Goal: Task Accomplishment & Management: Complete application form

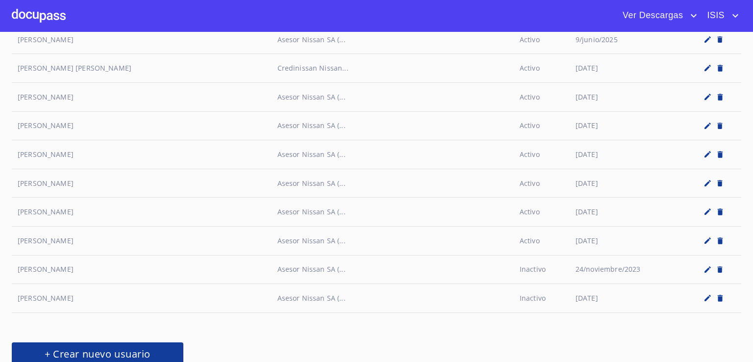
scroll to position [2142, 0]
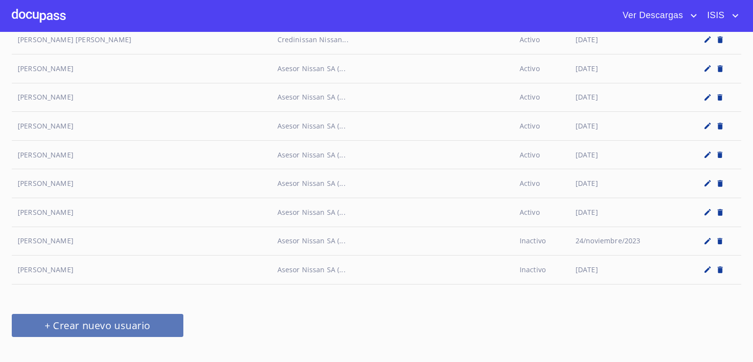
click at [152, 317] on span "+ Crear nuevo usuario" at bounding box center [98, 325] width 148 height 17
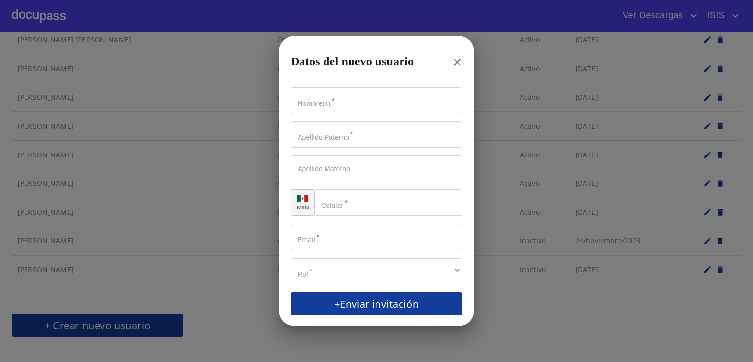
click at [354, 101] on input "Nombre(s)   *" at bounding box center [377, 100] width 172 height 26
drag, startPoint x: 372, startPoint y: 96, endPoint x: 325, endPoint y: 97, distance: 47.1
click at [325, 97] on input "[PERSON_NAME]" at bounding box center [359, 100] width 137 height 26
type input "[PERSON_NAME]"
click at [327, 133] on input "Nombre(s)   *" at bounding box center [377, 134] width 172 height 26
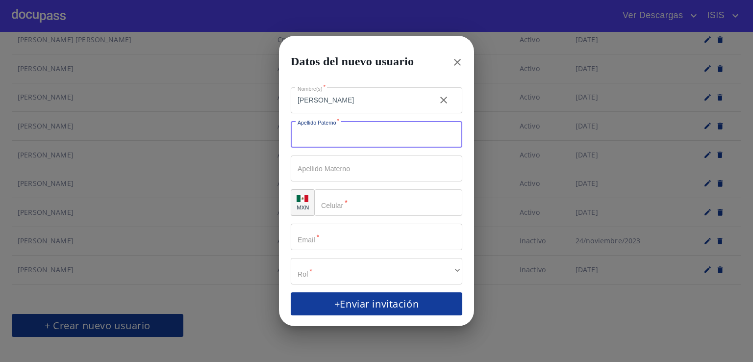
paste input "[PERSON_NAME]"
type input "[PERSON_NAME]"
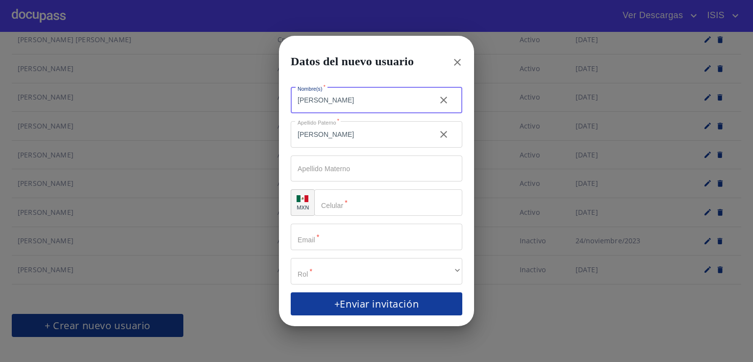
drag, startPoint x: 376, startPoint y: 104, endPoint x: 314, endPoint y: 102, distance: 62.3
click at [320, 101] on input "[PERSON_NAME]" at bounding box center [359, 100] width 137 height 26
type input "MIGUE"
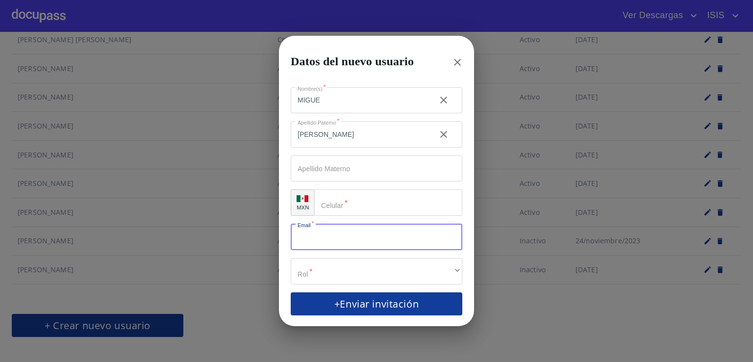
paste input "[PERSON_NAME][EMAIL_ADDRESS][PERSON_NAME][DOMAIN_NAME]"
type input "[PERSON_NAME][EMAIL_ADDRESS][PERSON_NAME][DOMAIN_NAME]"
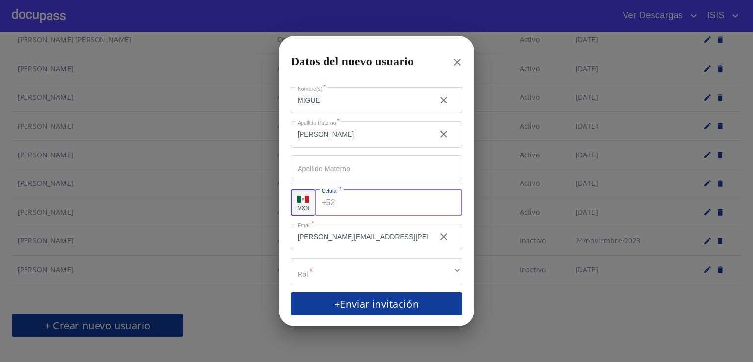
click at [342, 209] on input "Nombre(s)   *" at bounding box center [400, 202] width 123 height 26
paste input "[PHONE_NUMBER]"
click at [355, 205] on input "[PHONE_NUMBER]" at bounding box center [385, 202] width 93 height 26
click at [370, 204] on input "[PHONE_NUMBER]" at bounding box center [385, 202] width 93 height 26
type input "[PHONE_NUMBER]"
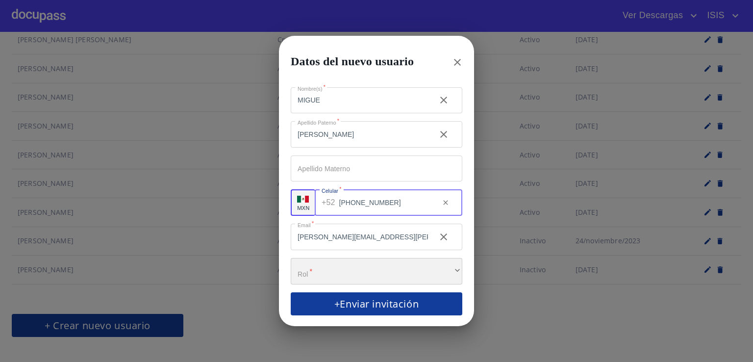
click at [370, 269] on div "​" at bounding box center [377, 271] width 172 height 26
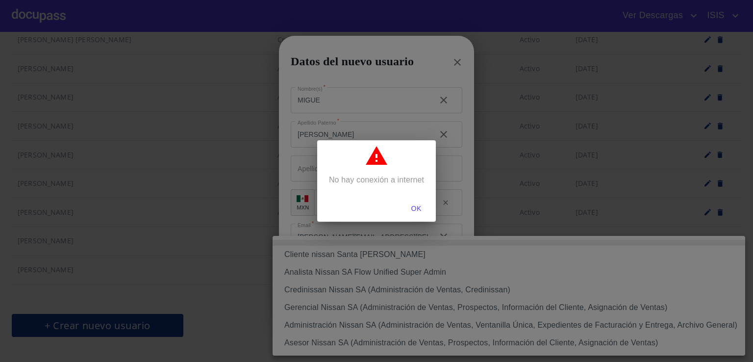
click at [413, 217] on div "OK" at bounding box center [376, 209] width 119 height 26
click at [413, 211] on span "OK" at bounding box center [417, 209] width 24 height 12
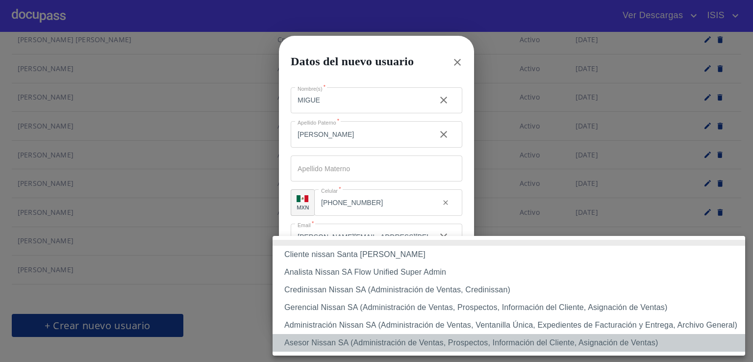
click at [341, 340] on li "Asesor Nissan SA (Administración de Ventas, Prospectos, Información del Cliente…" at bounding box center [509, 343] width 473 height 18
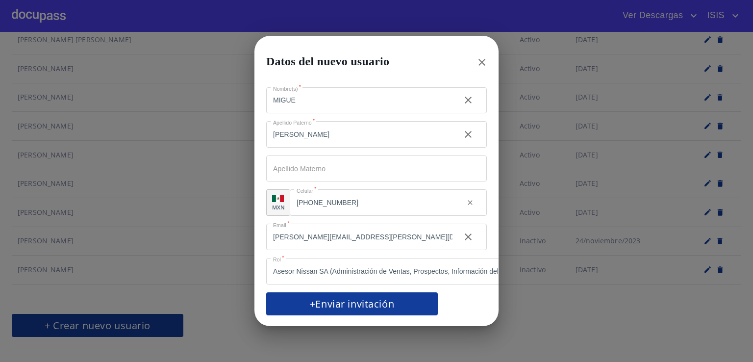
click at [344, 285] on form "Nombre(s)   * [PERSON_NAME] ​ Apellido Paterno   * [PERSON_NAME] ​ Apellido Mat…" at bounding box center [376, 201] width 221 height 228
click at [339, 297] on span "+Enviar invitación" at bounding box center [352, 303] width 148 height 17
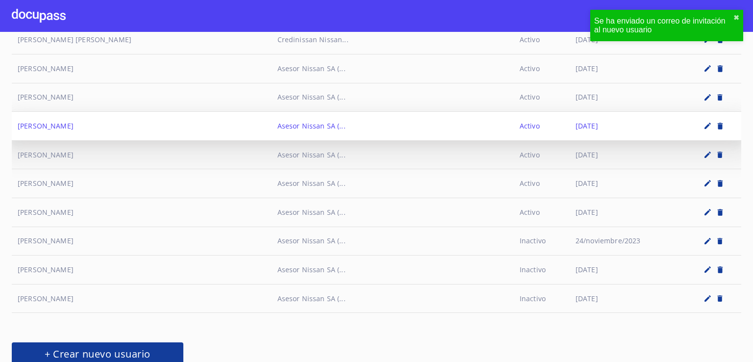
click at [171, 112] on td "[PERSON_NAME]" at bounding box center [142, 126] width 260 height 29
